Goal: Task Accomplishment & Management: Use online tool/utility

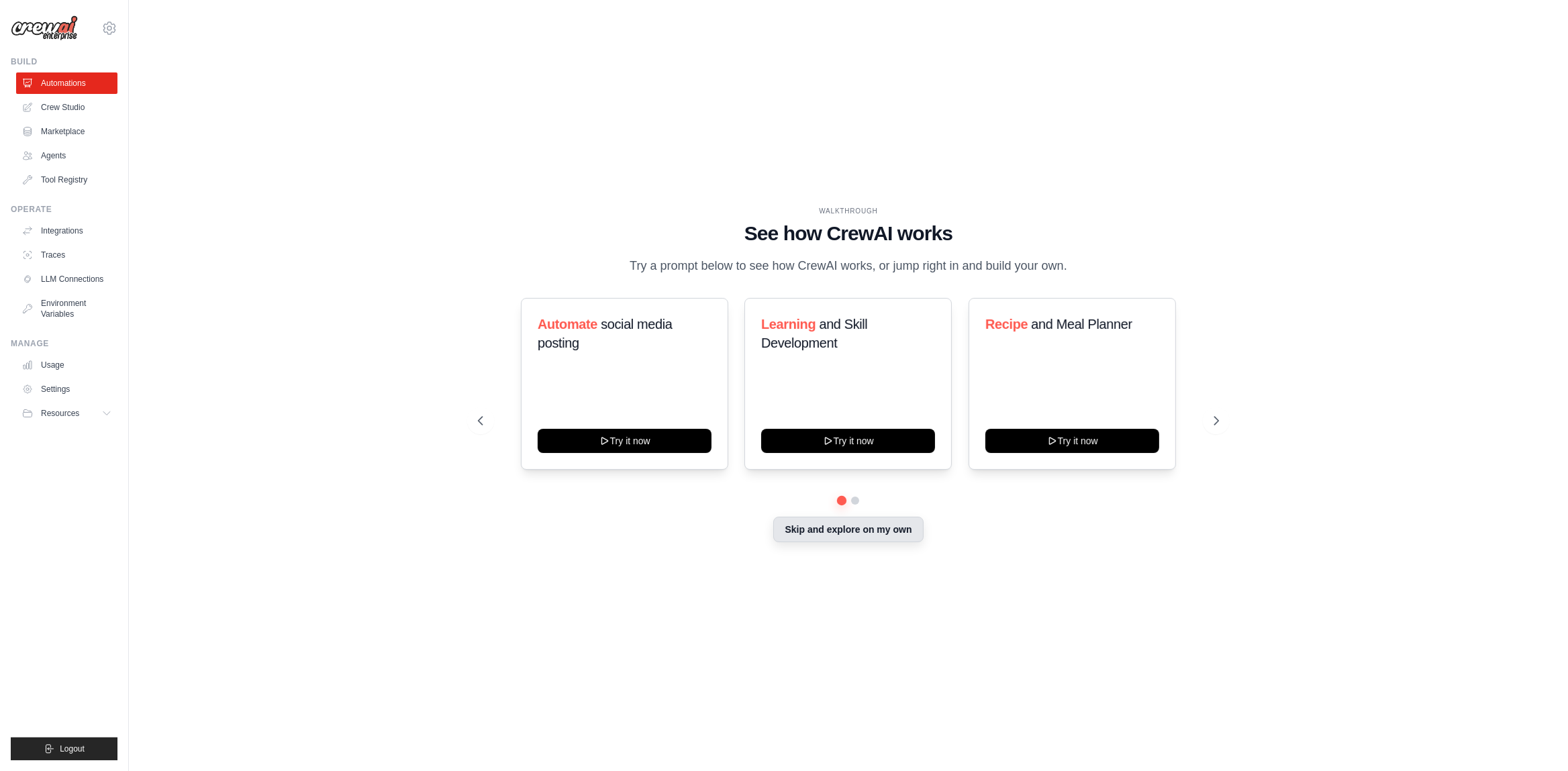
click at [892, 526] on button "Skip and explore on my own" at bounding box center [848, 529] width 150 height 25
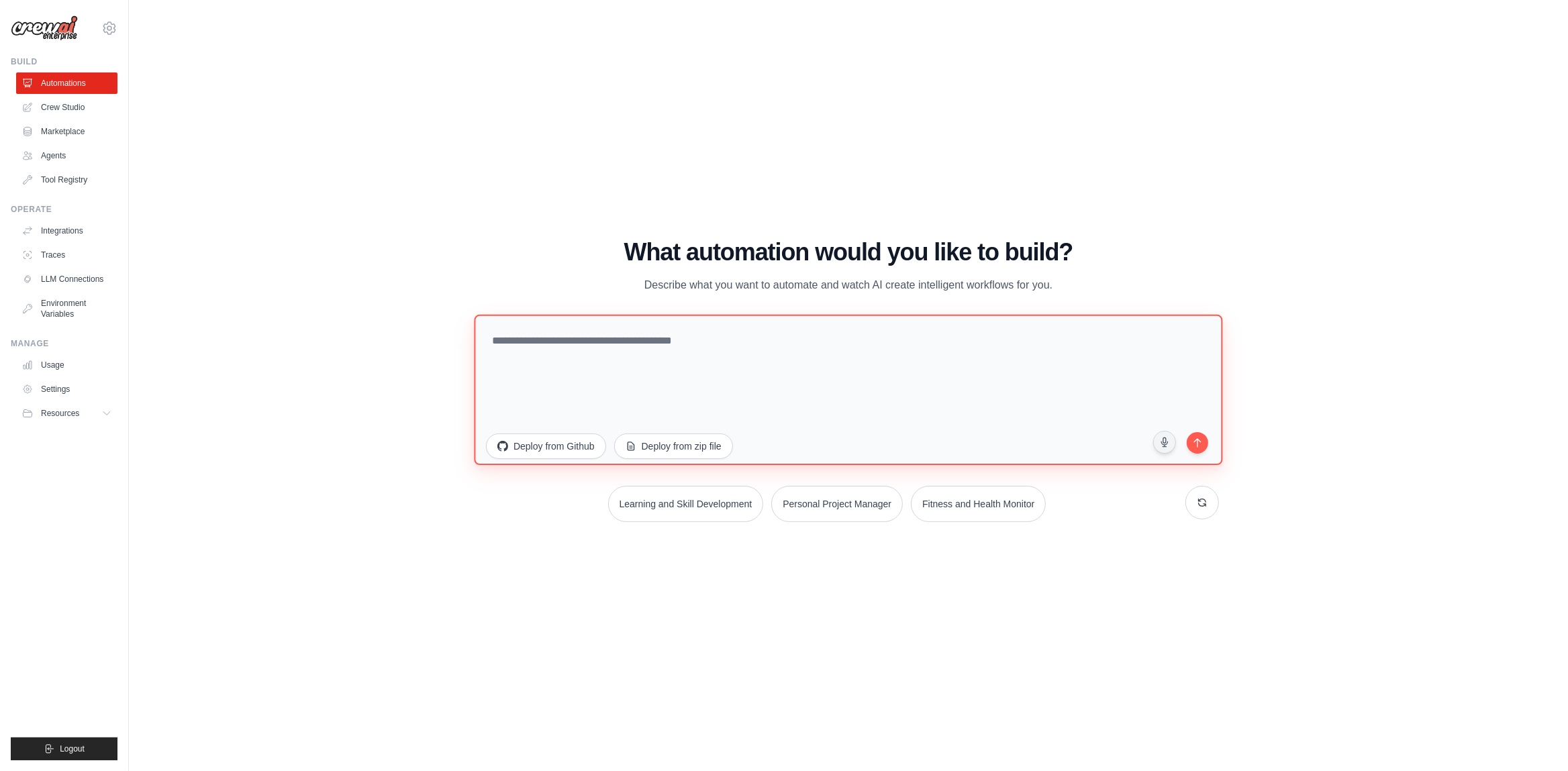
click at [534, 337] on textarea at bounding box center [848, 389] width 748 height 150
click at [1170, 439] on icon "button" at bounding box center [1165, 441] width 12 height 12
